Goal: Find specific page/section: Find specific page/section

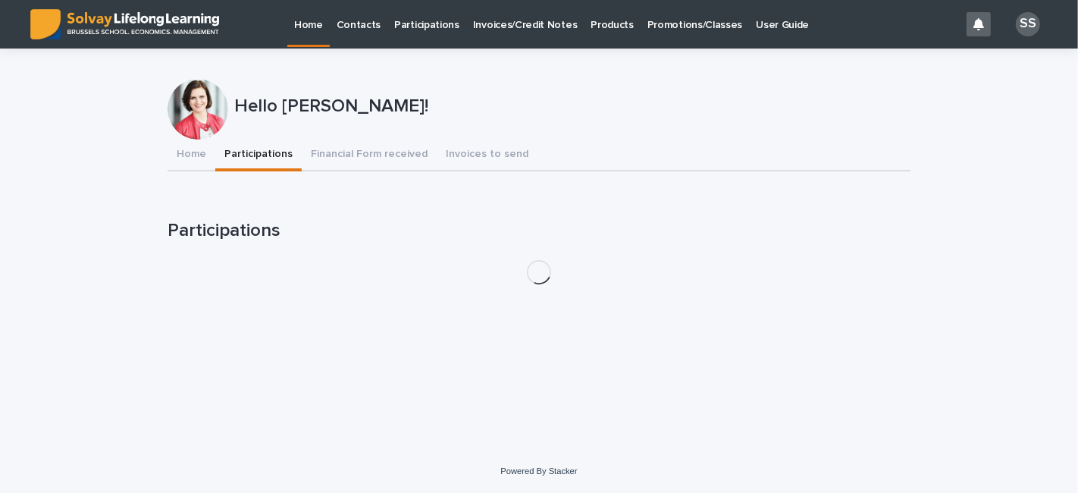
click at [254, 152] on button "Participations" at bounding box center [258, 155] width 86 height 32
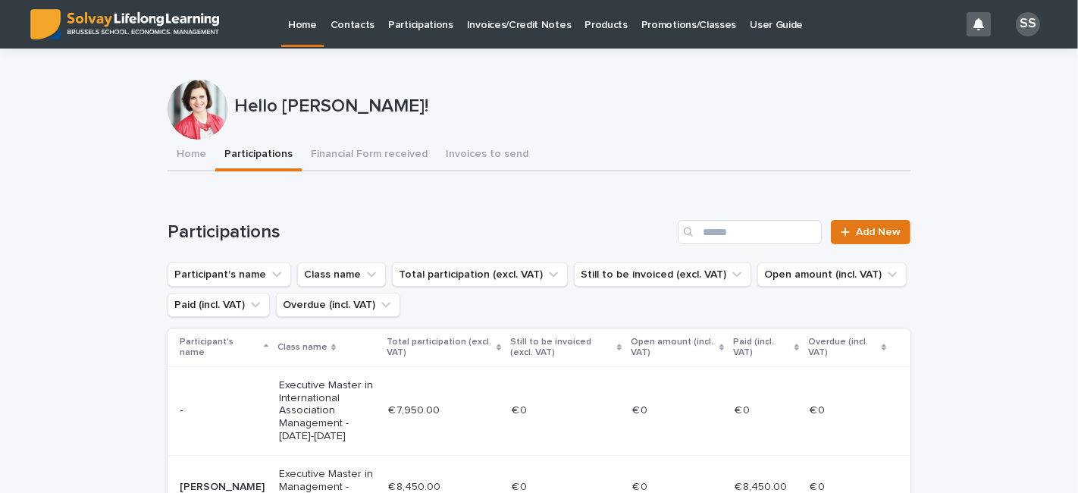
click at [429, 33] on link "Participations" at bounding box center [420, 23] width 79 height 47
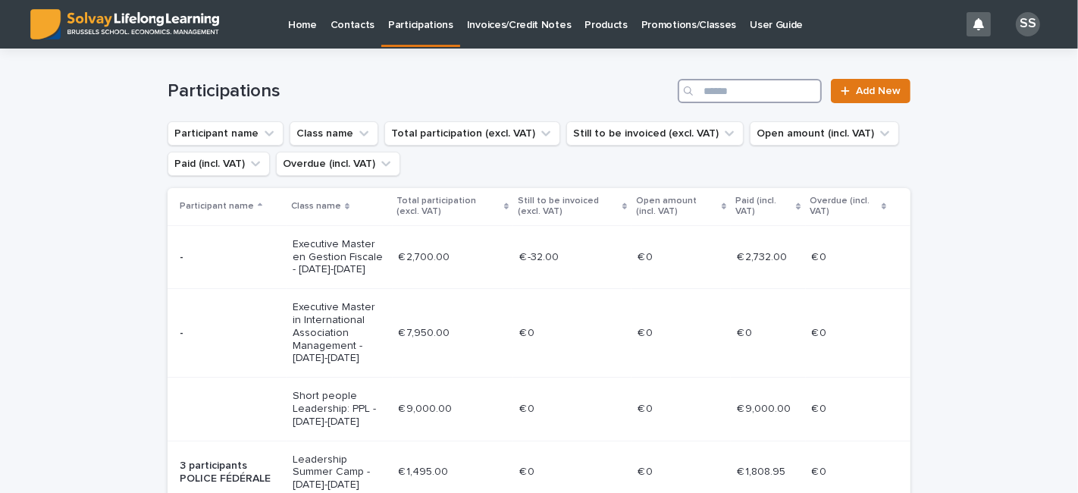
click at [770, 92] on input "Search" at bounding box center [750, 91] width 144 height 24
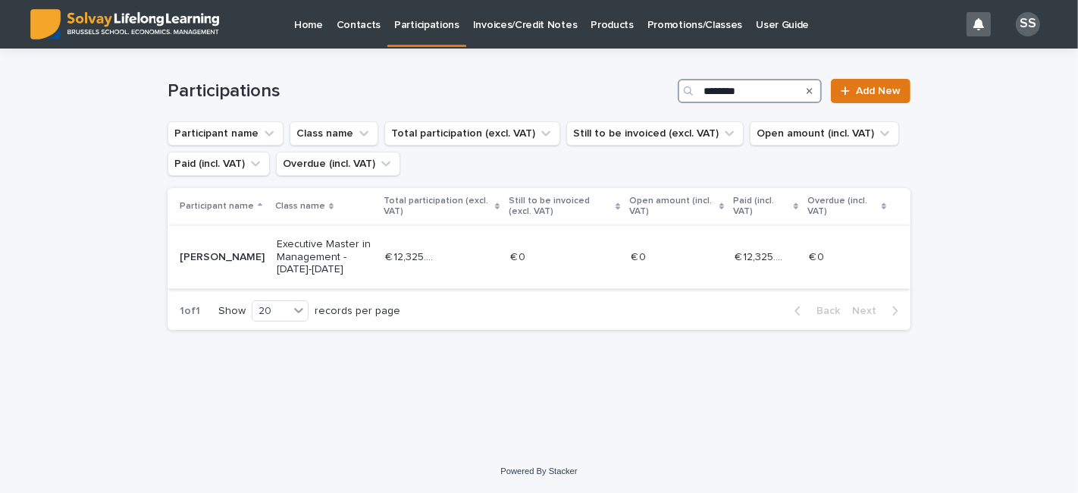
type input "********"
click at [208, 255] on p "[PERSON_NAME]" at bounding box center [222, 257] width 85 height 13
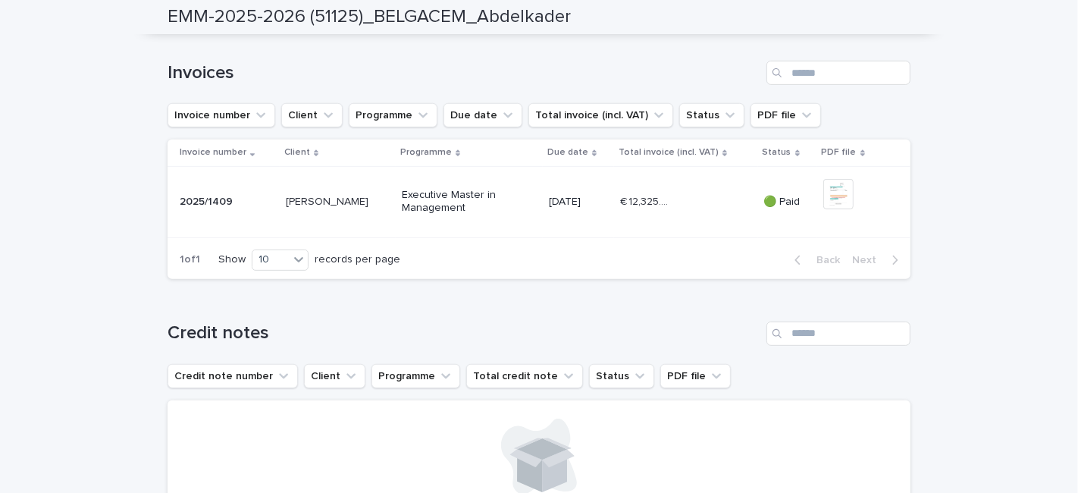
scroll to position [540, 0]
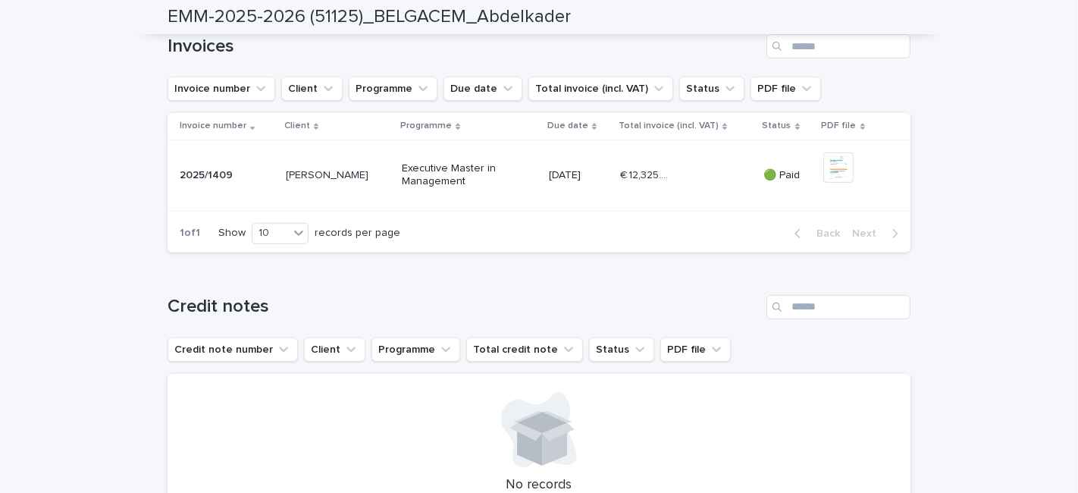
click at [780, 182] on p "🟢 Paid" at bounding box center [787, 175] width 47 height 13
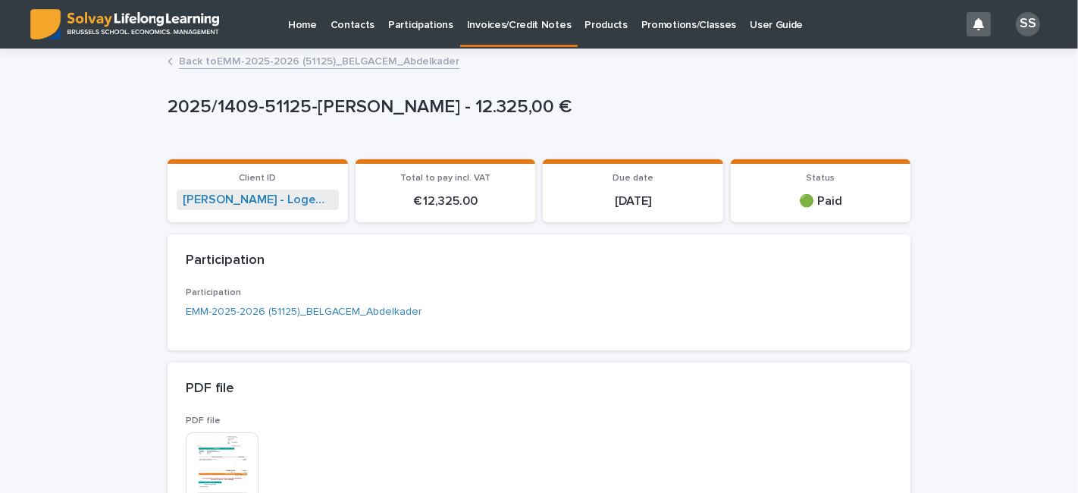
click at [359, 57] on link "Back to EMM-2025-2026 (51125)_BELGACEM_Abdelkader" at bounding box center [319, 60] width 280 height 17
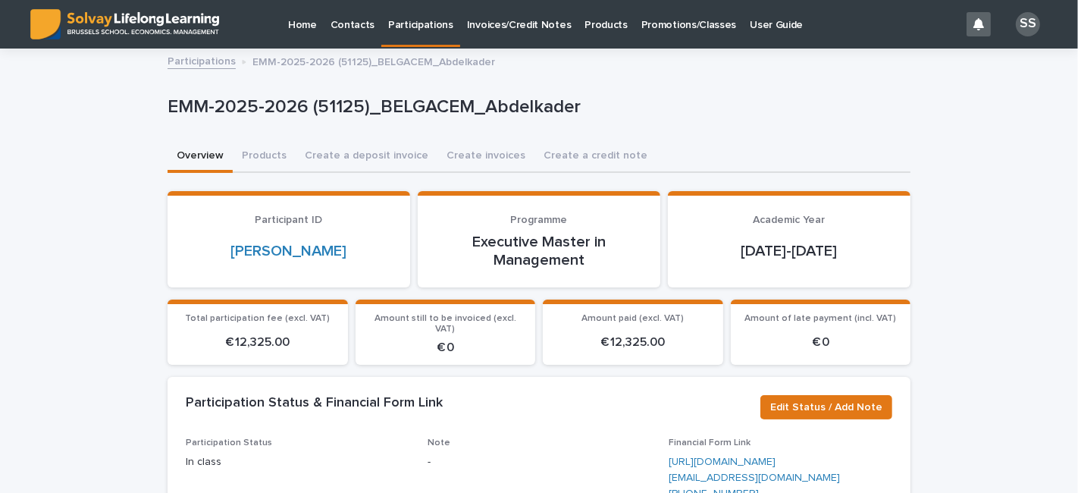
click at [407, 28] on p "Participations" at bounding box center [420, 16] width 65 height 32
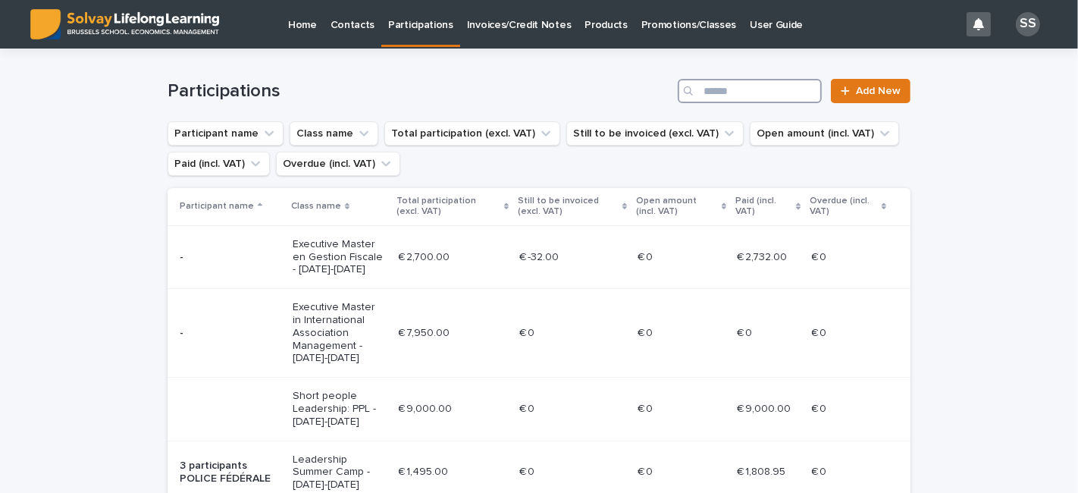
click at [778, 94] on input "Search" at bounding box center [750, 91] width 144 height 24
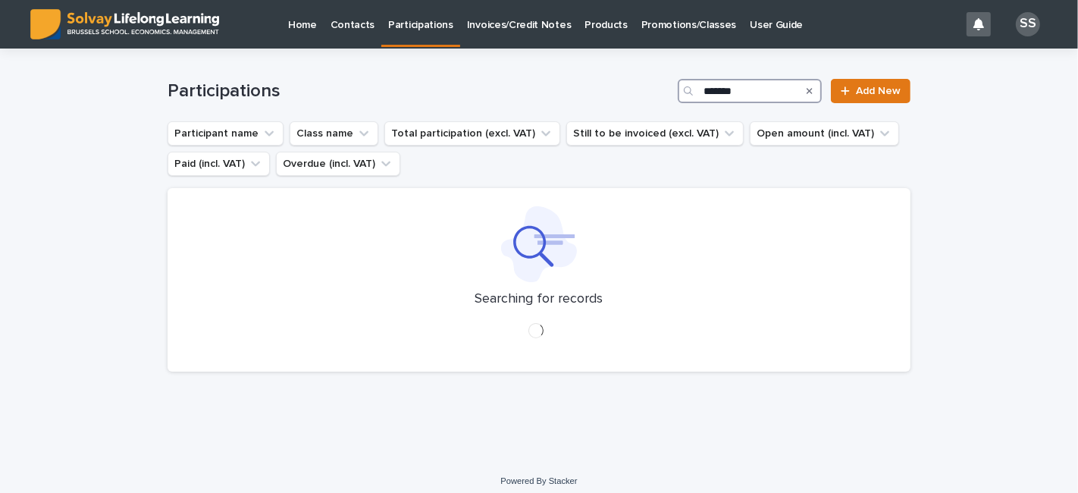
type input "*******"
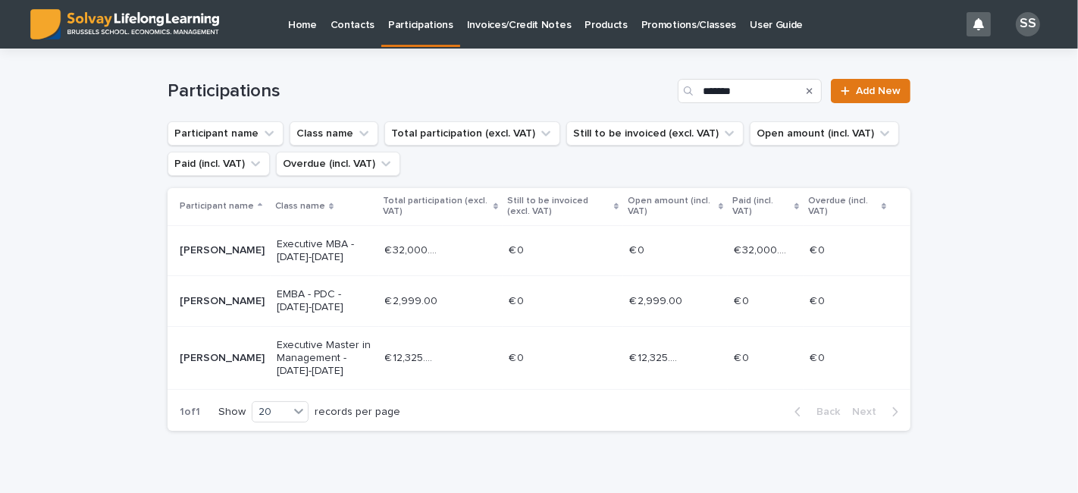
click at [321, 353] on p "Executive Master in Management - [DATE]-[DATE]" at bounding box center [325, 358] width 96 height 38
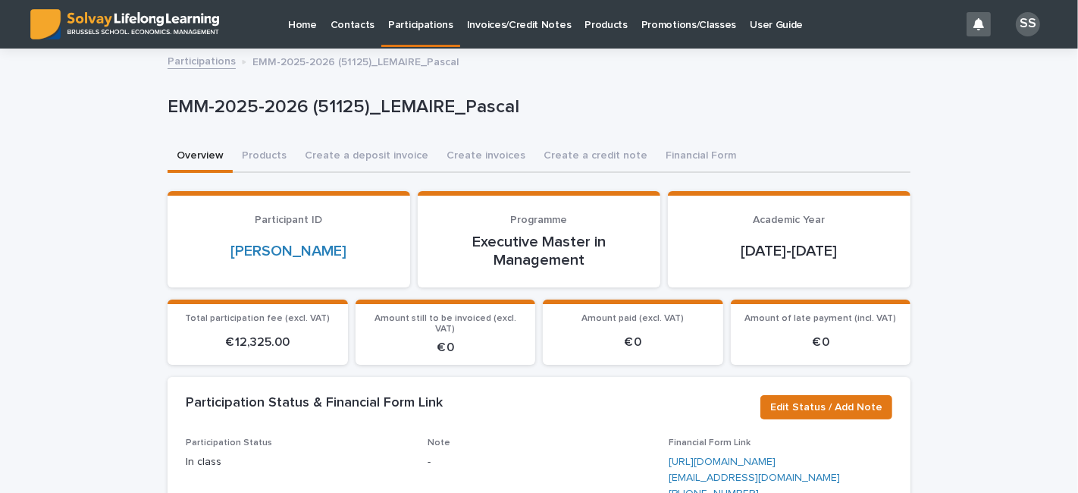
click at [422, 23] on p "Participations" at bounding box center [420, 16] width 65 height 32
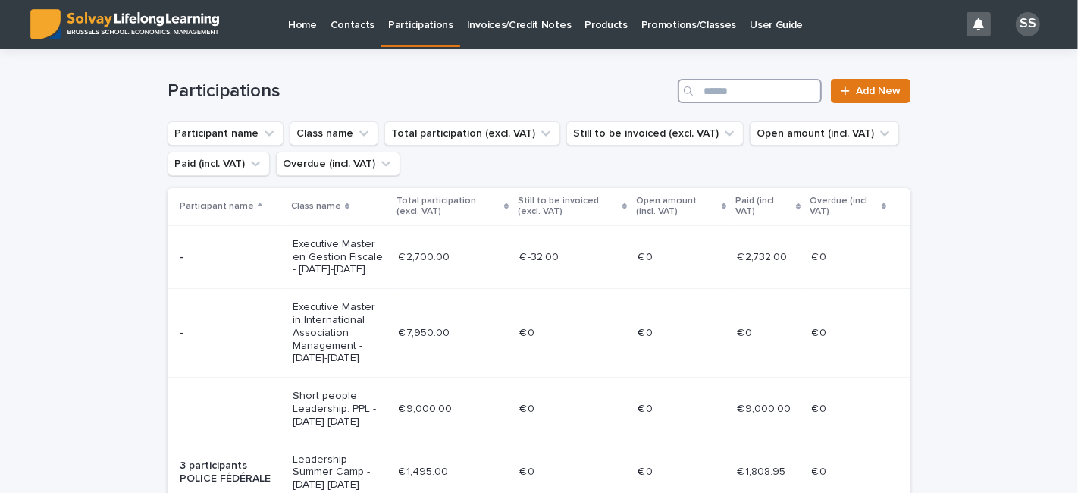
click at [706, 85] on input "Search" at bounding box center [750, 91] width 144 height 24
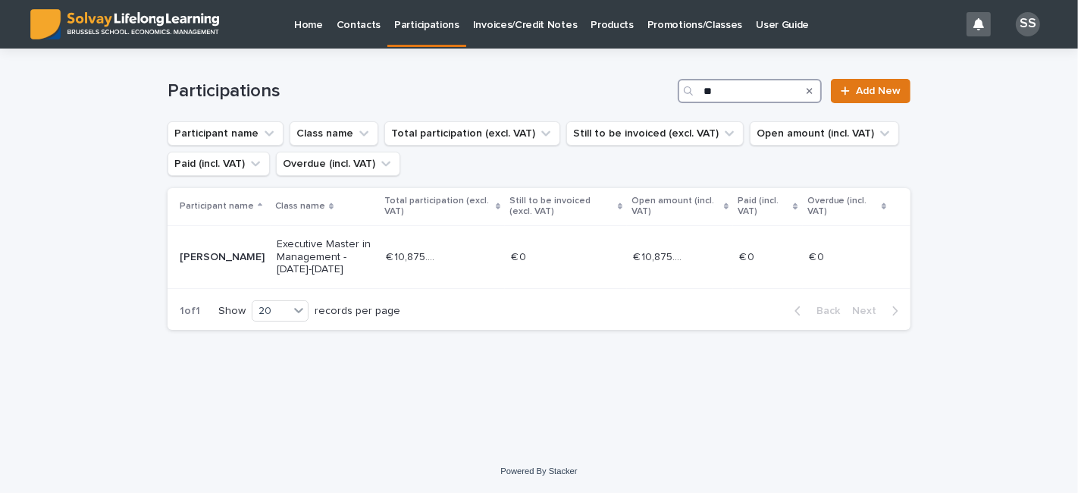
type input "*"
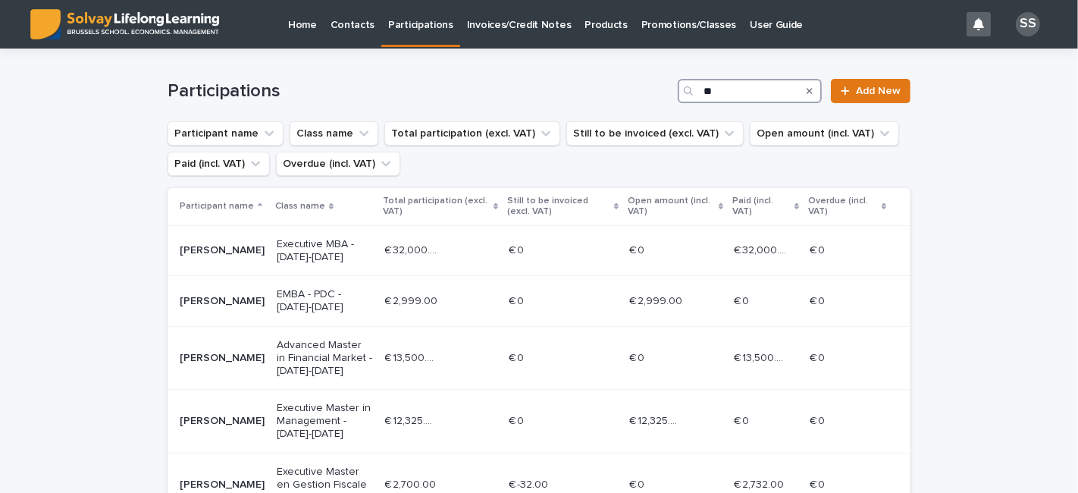
type input "*"
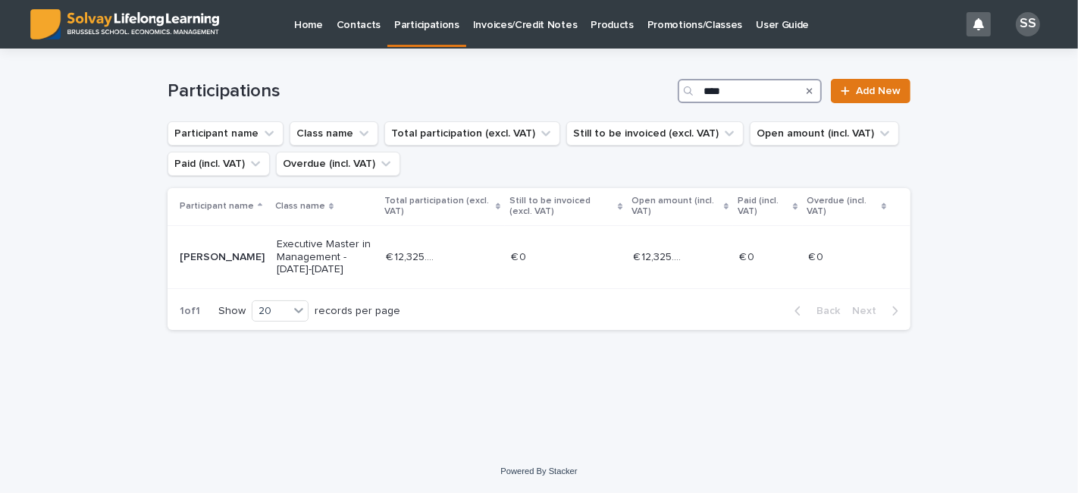
type input "*****"
click at [216, 255] on p "[PERSON_NAME]" at bounding box center [222, 257] width 85 height 13
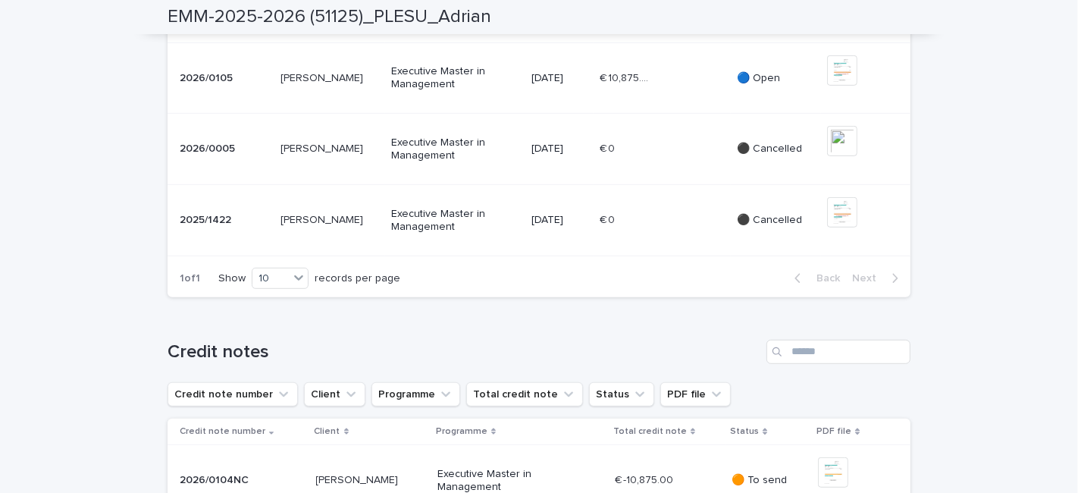
scroll to position [680, 0]
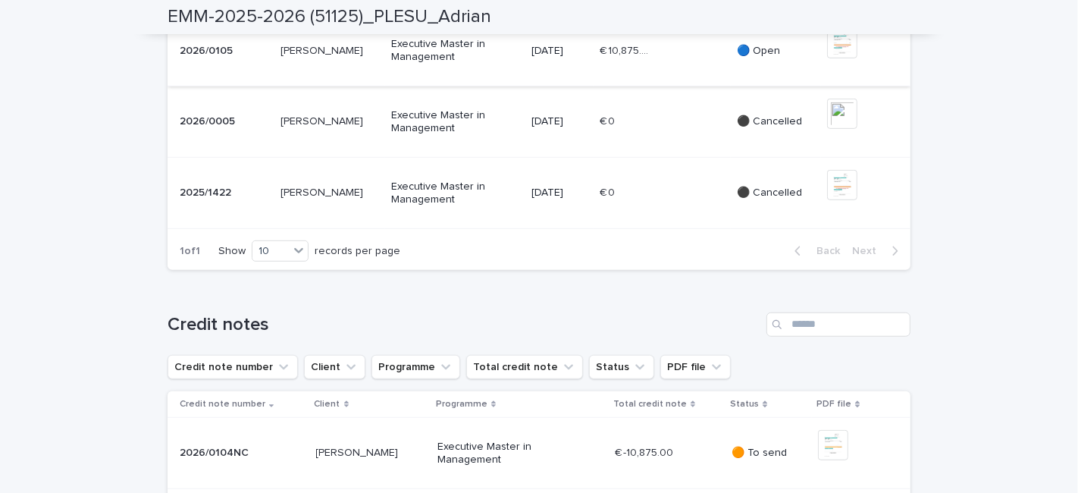
click at [847, 58] on img at bounding box center [842, 43] width 30 height 30
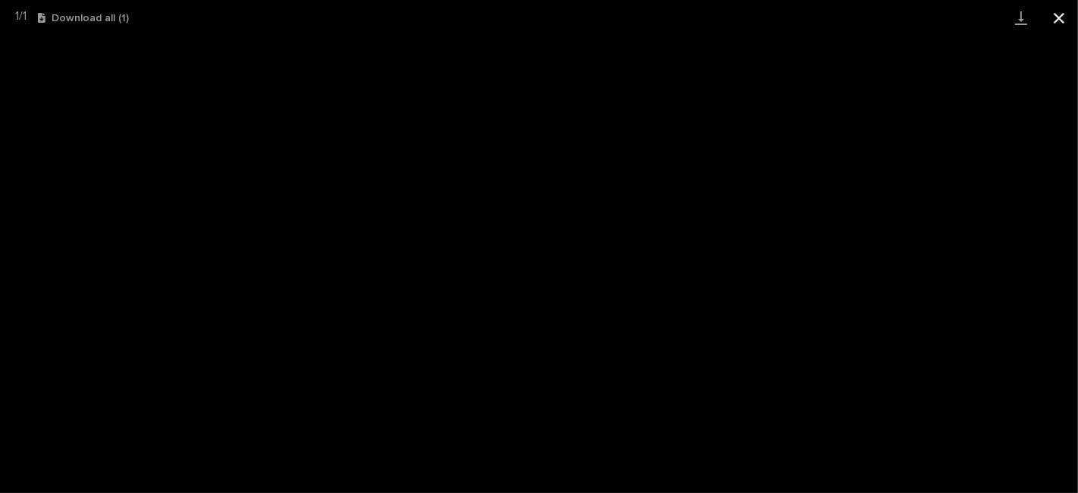
click at [1058, 20] on button "Close gallery" at bounding box center [1059, 18] width 38 height 36
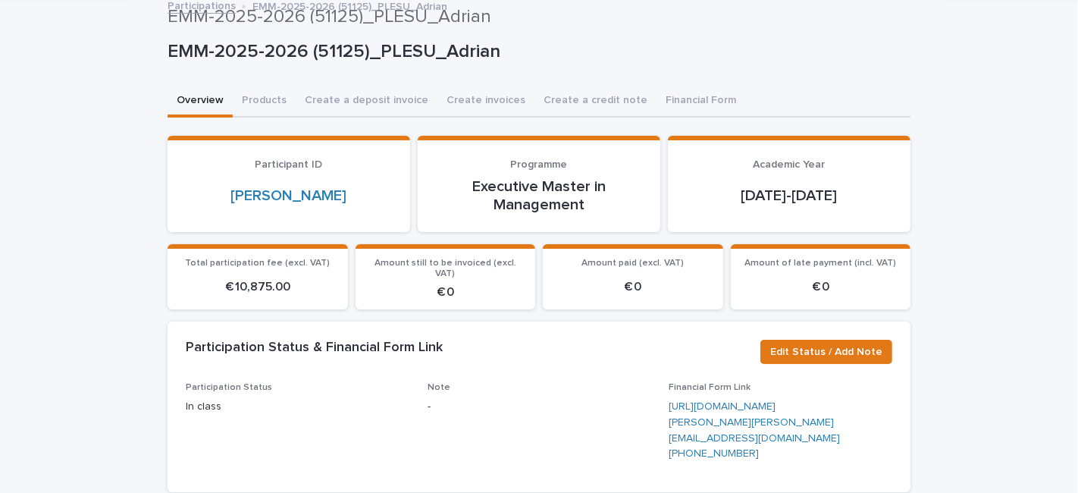
scroll to position [0, 0]
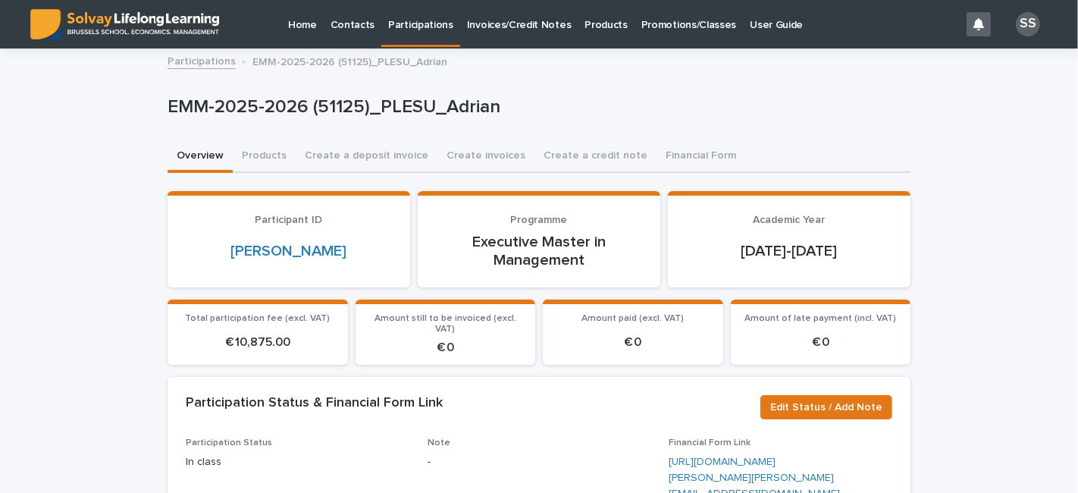
click at [195, 64] on link "Participations" at bounding box center [202, 60] width 68 height 17
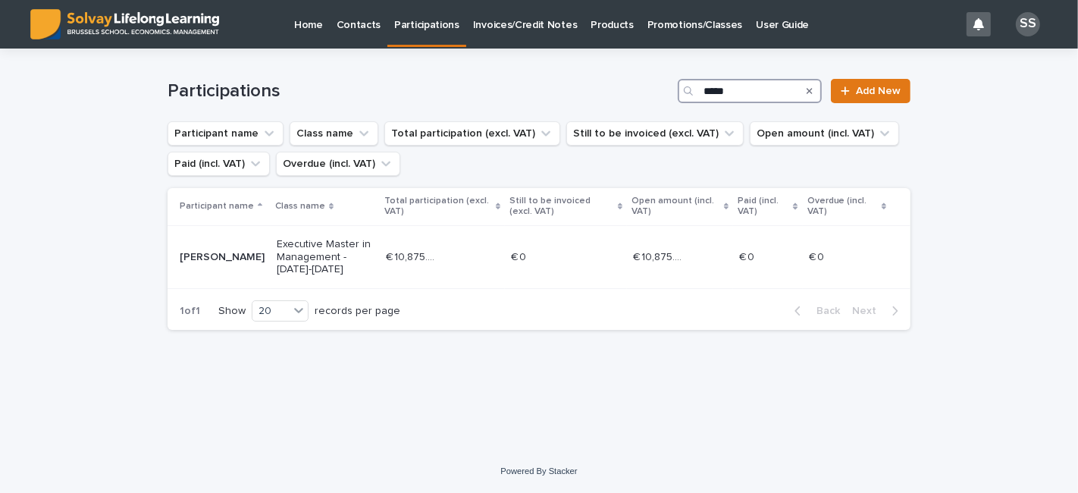
click at [749, 85] on input "*****" at bounding box center [750, 91] width 144 height 24
type input "*"
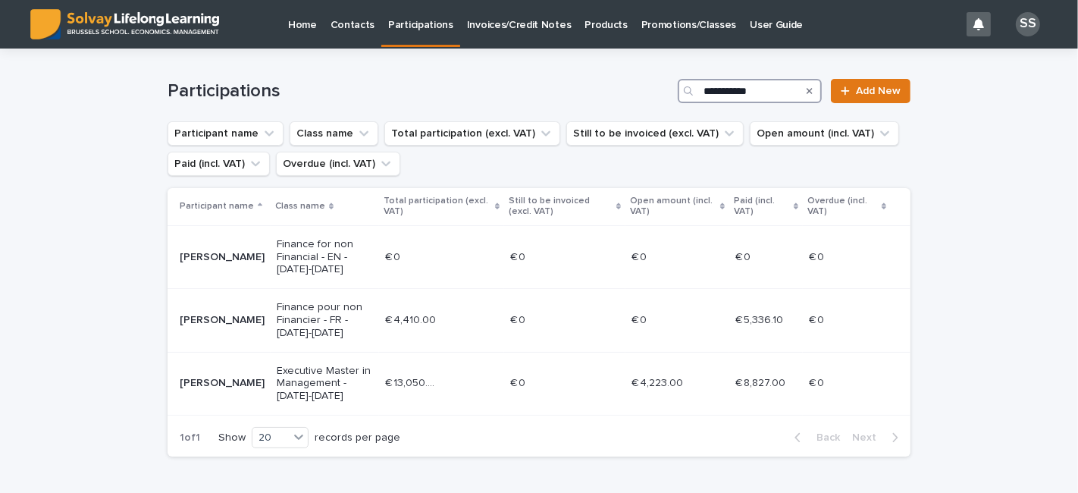
type input "**********"
